Goal: Transaction & Acquisition: Register for event/course

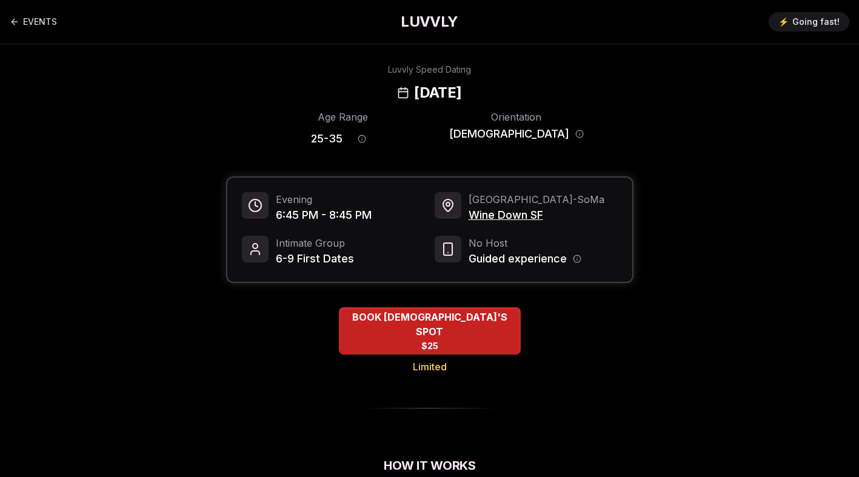
drag, startPoint x: 530, startPoint y: 93, endPoint x: 349, endPoint y: 96, distance: 181.9
click at [349, 96] on div "Luvvly Speed Dating [DATE]" at bounding box center [429, 83] width 829 height 39
copy h2 "[DATE]"
drag, startPoint x: 554, startPoint y: 217, endPoint x: 468, endPoint y: 216, distance: 86.1
click at [469, 216] on span "Wine Down SF" at bounding box center [537, 215] width 136 height 17
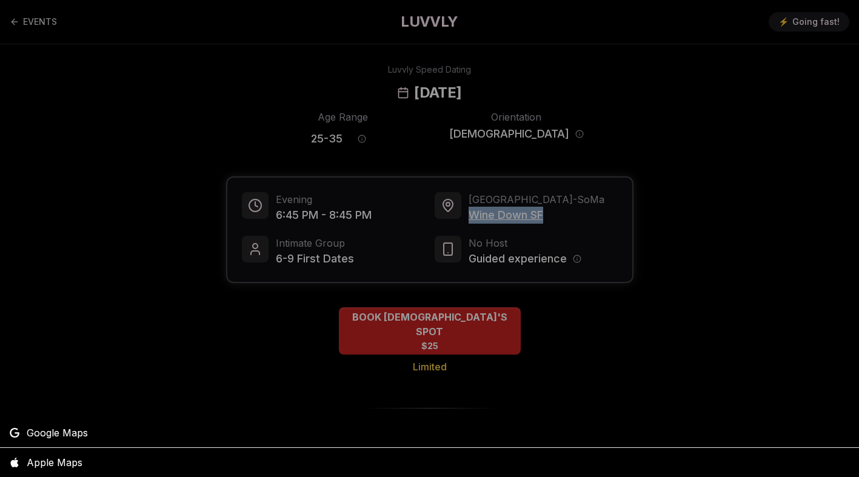
copy span "Wine Down SF"
click at [401, 136] on div at bounding box center [429, 238] width 859 height 477
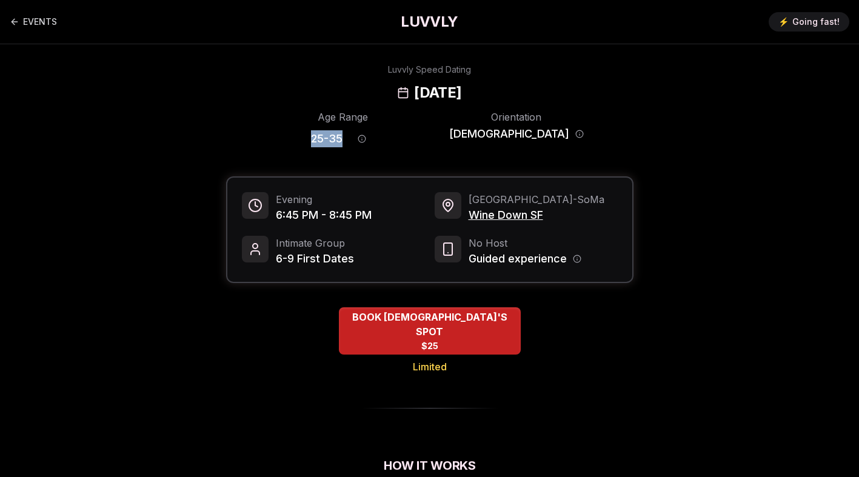
drag, startPoint x: 364, startPoint y: 138, endPoint x: 325, endPoint y: 138, distance: 39.4
click at [325, 138] on div "Age Range 25 - 35" at bounding box center [343, 131] width 135 height 42
copy span "25 - 35"
drag, startPoint x: 535, startPoint y: 95, endPoint x: 346, endPoint y: 92, distance: 189.8
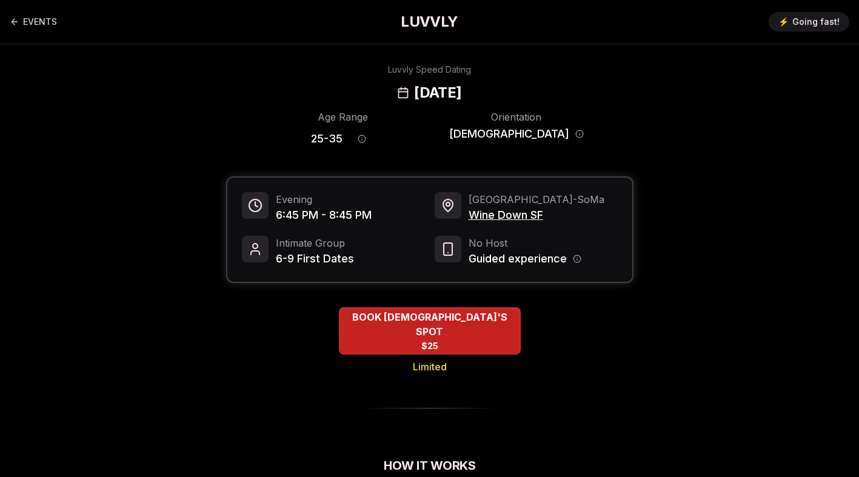
click at [346, 92] on div "Luvvly Speed Dating [DATE]" at bounding box center [429, 83] width 829 height 39
copy h2 "[DATE]"
drag, startPoint x: 299, startPoint y: 213, endPoint x: 272, endPoint y: 214, distance: 27.3
click at [272, 214] on div "Evening 6:45 PM - 8:45 PM" at bounding box center [333, 208] width 183 height 32
copy span "6:45"
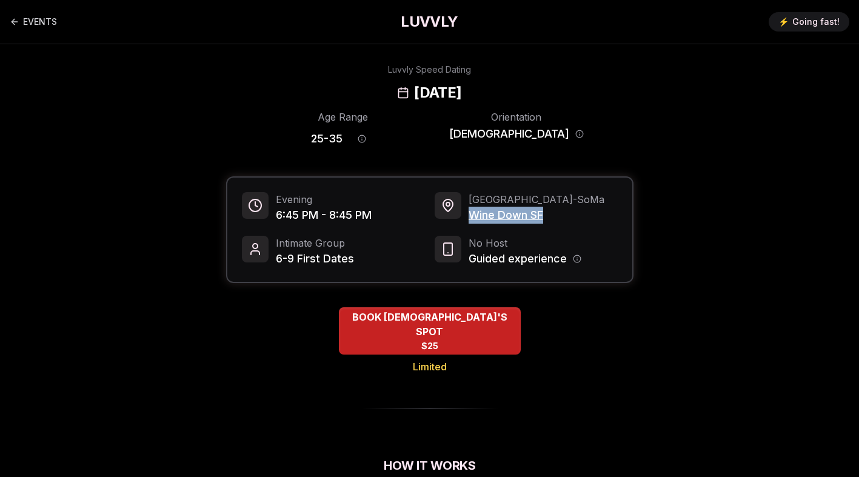
drag, startPoint x: 555, startPoint y: 213, endPoint x: 469, endPoint y: 213, distance: 85.5
click at [469, 213] on span "Wine Down SF" at bounding box center [537, 215] width 136 height 17
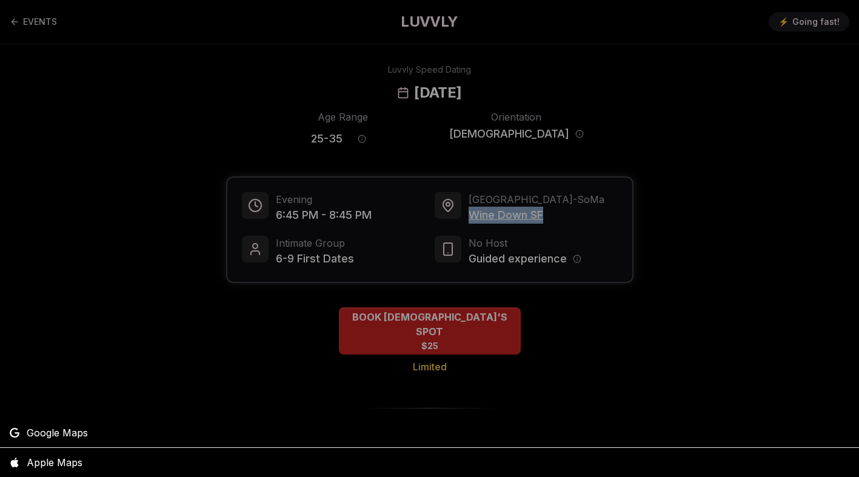
copy span "Wine Down SF"
